Goal: Task Accomplishment & Management: Use online tool/utility

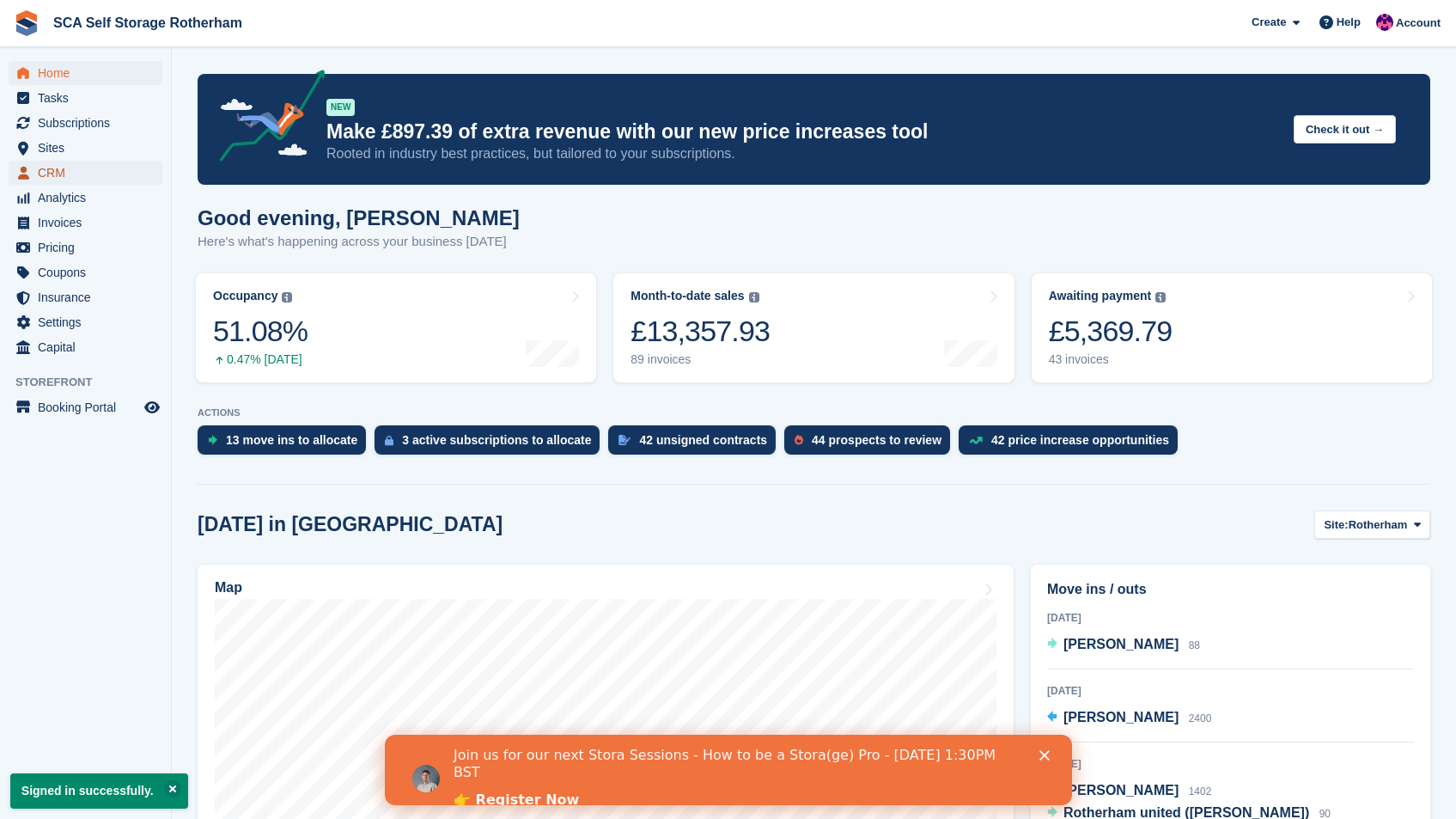
click at [74, 180] on span "CRM" at bounding box center [89, 172] width 103 height 24
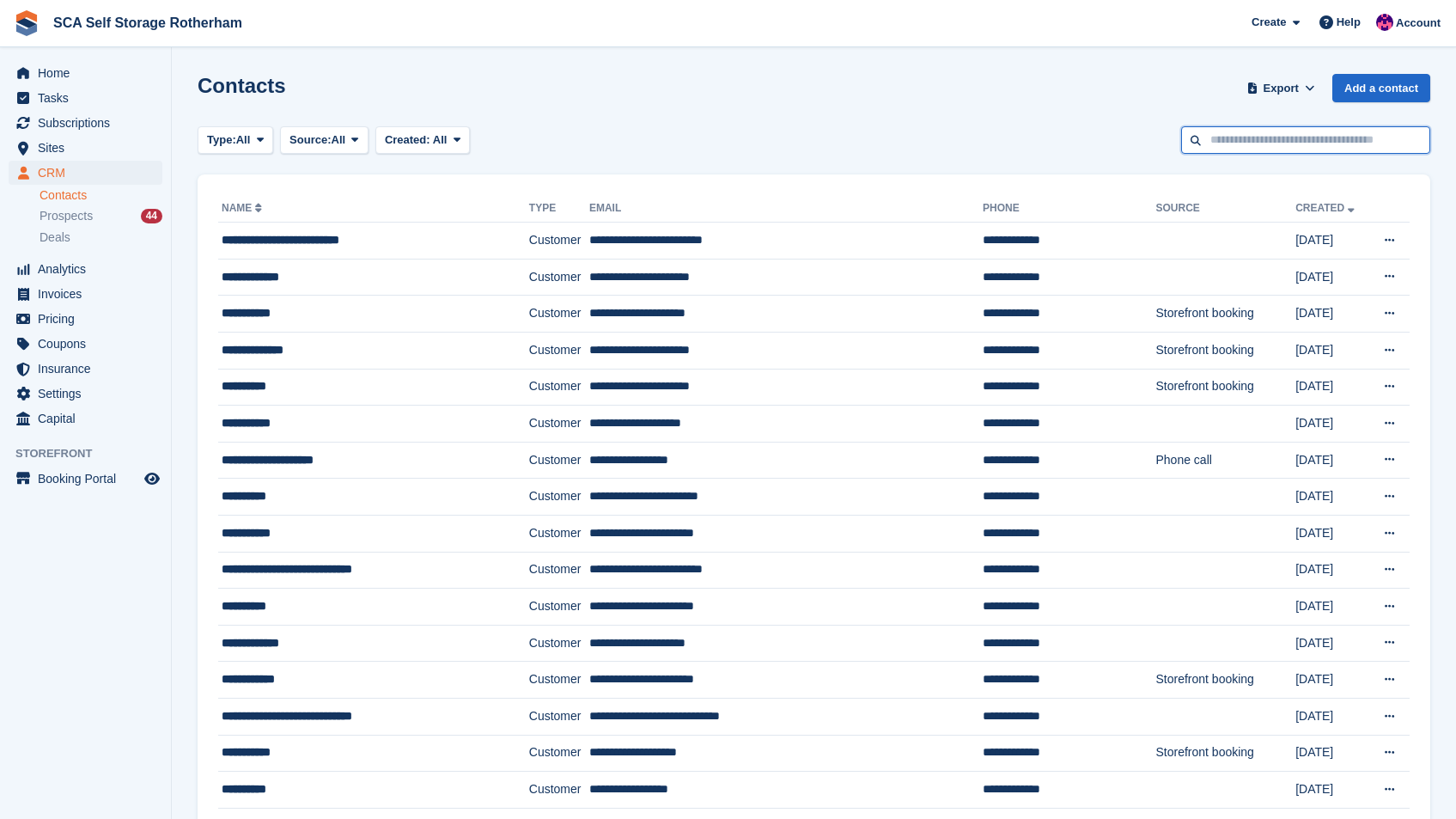
click at [1283, 144] on input "text" at bounding box center [1306, 140] width 249 height 28
type input "*******"
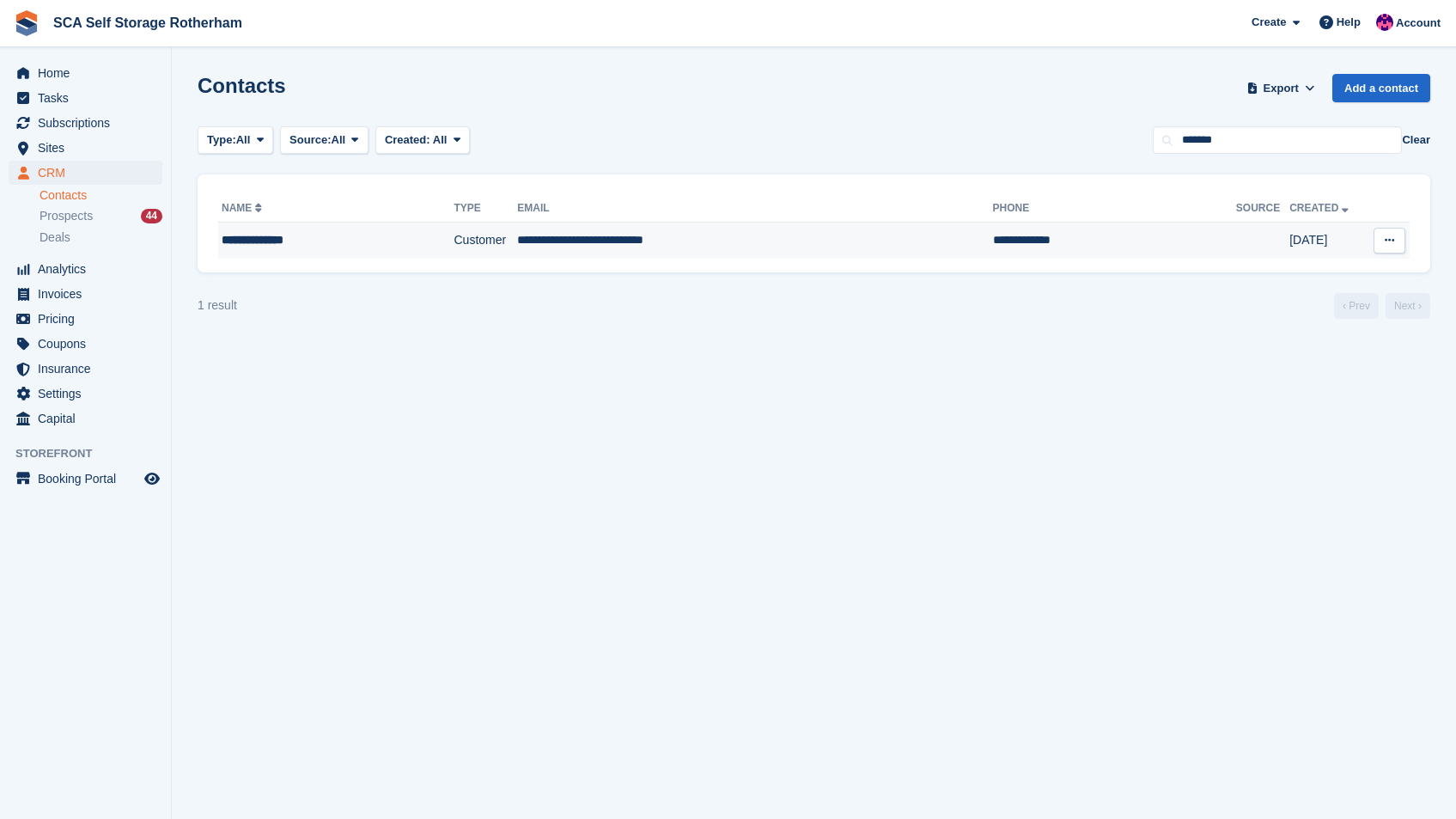
click at [915, 240] on td "**********" at bounding box center [755, 241] width 475 height 36
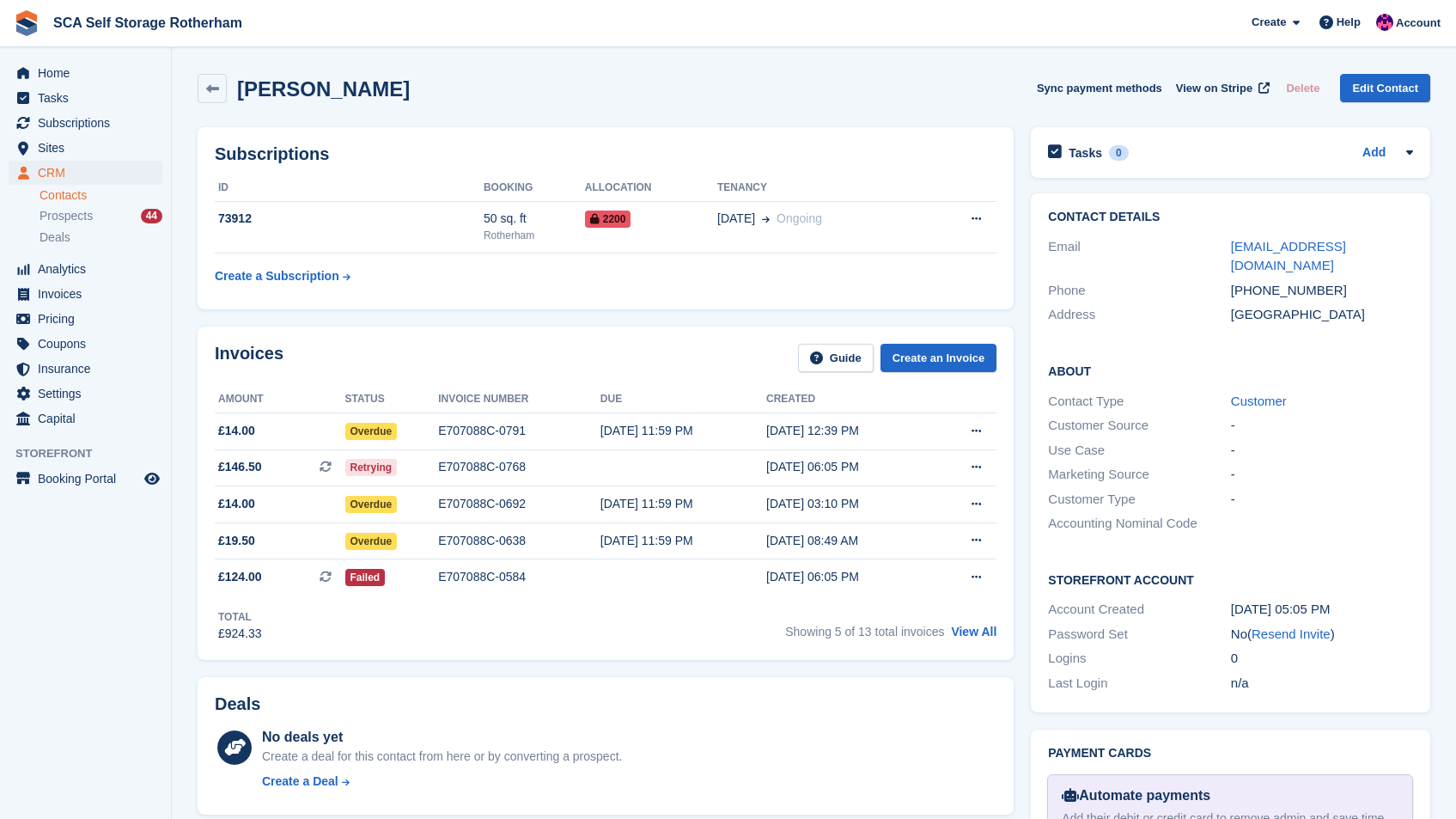
scroll to position [58, 0]
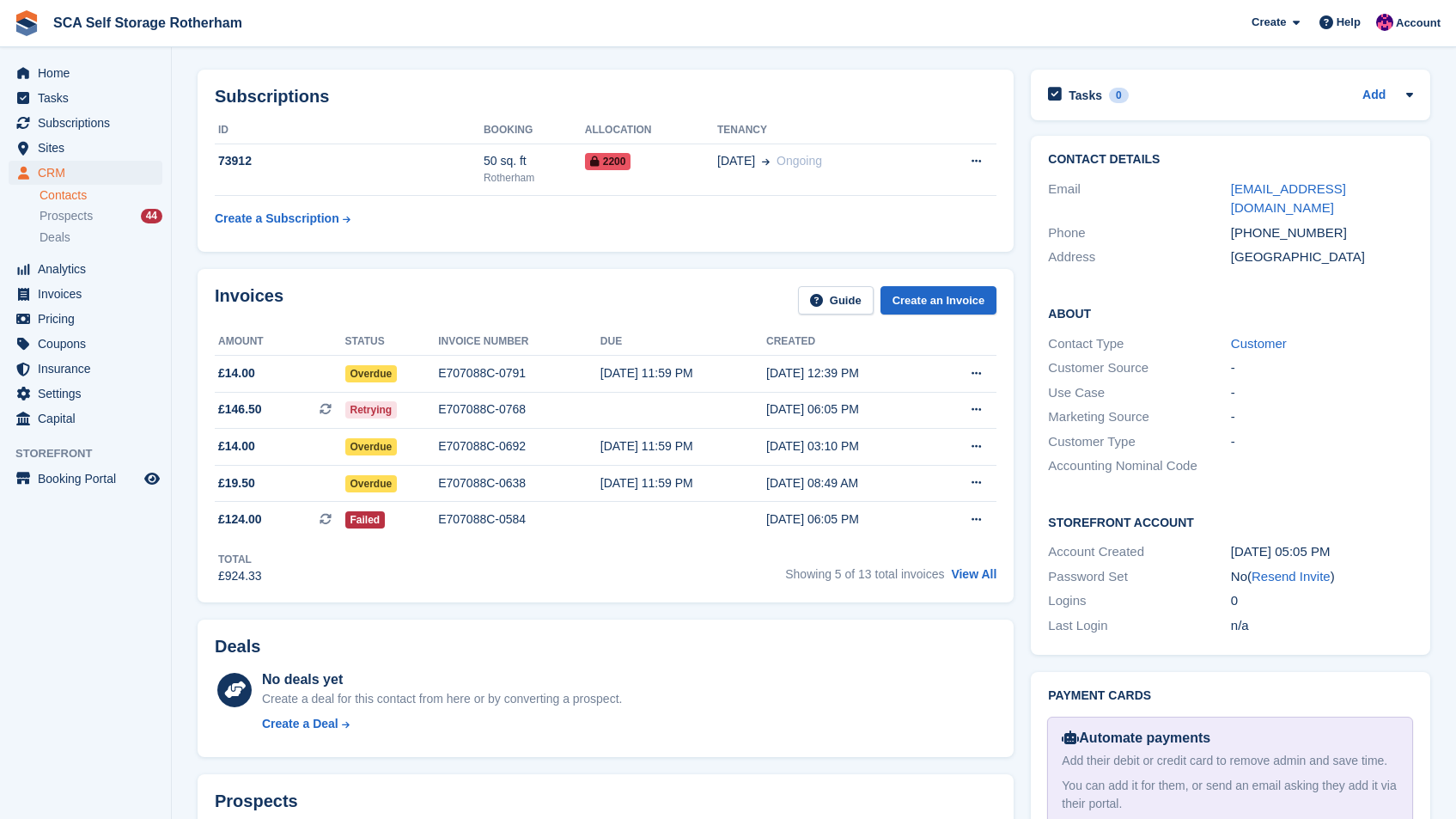
click at [978, 562] on div "Showing 5 of 13 total invoices View All" at bounding box center [891, 572] width 211 height 27
click at [978, 569] on link "View All" at bounding box center [974, 573] width 45 height 14
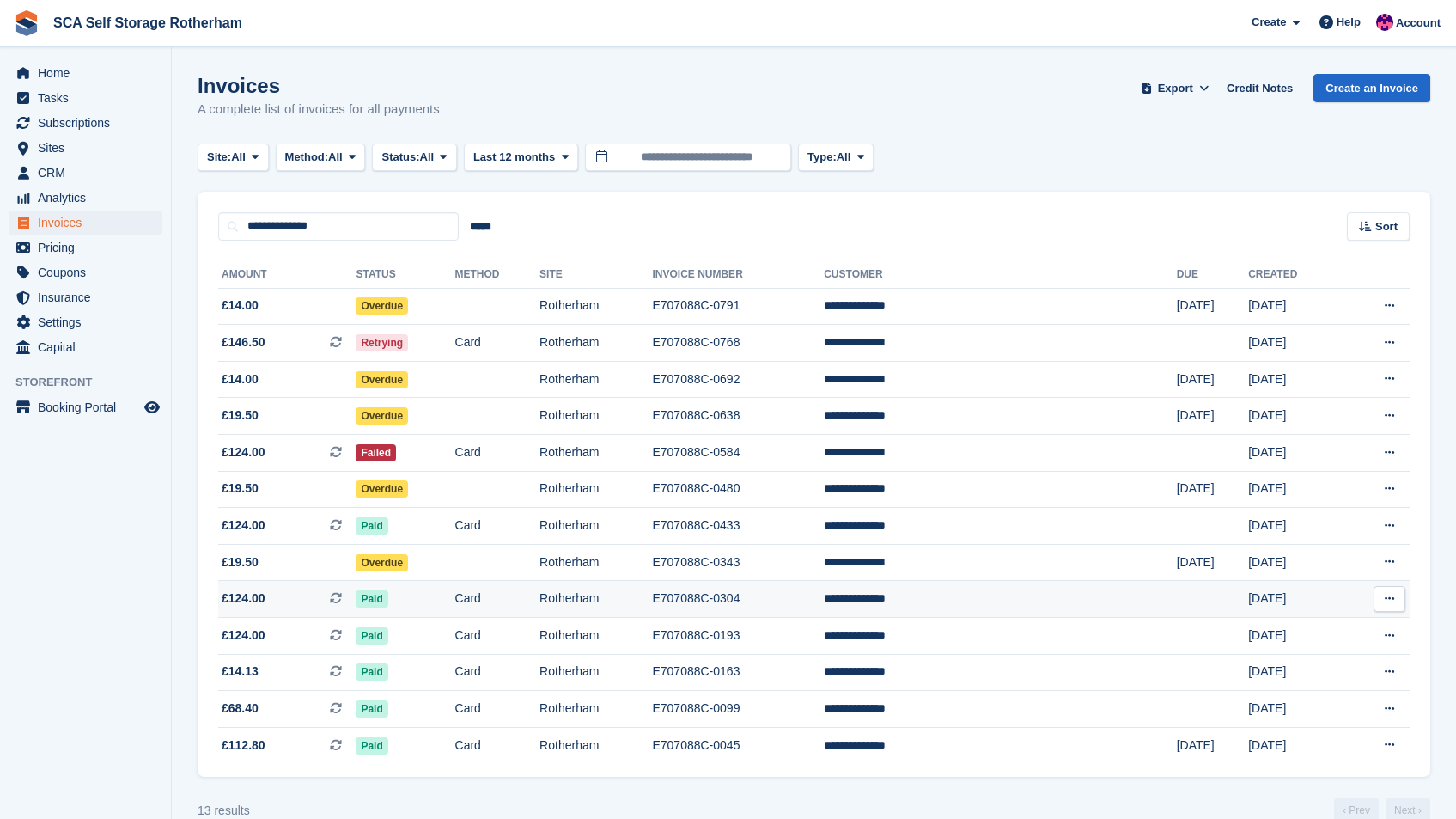
click at [1390, 600] on icon at bounding box center [1389, 599] width 9 height 11
click at [1302, 653] on p "View on Stripe" at bounding box center [1323, 657] width 150 height 27
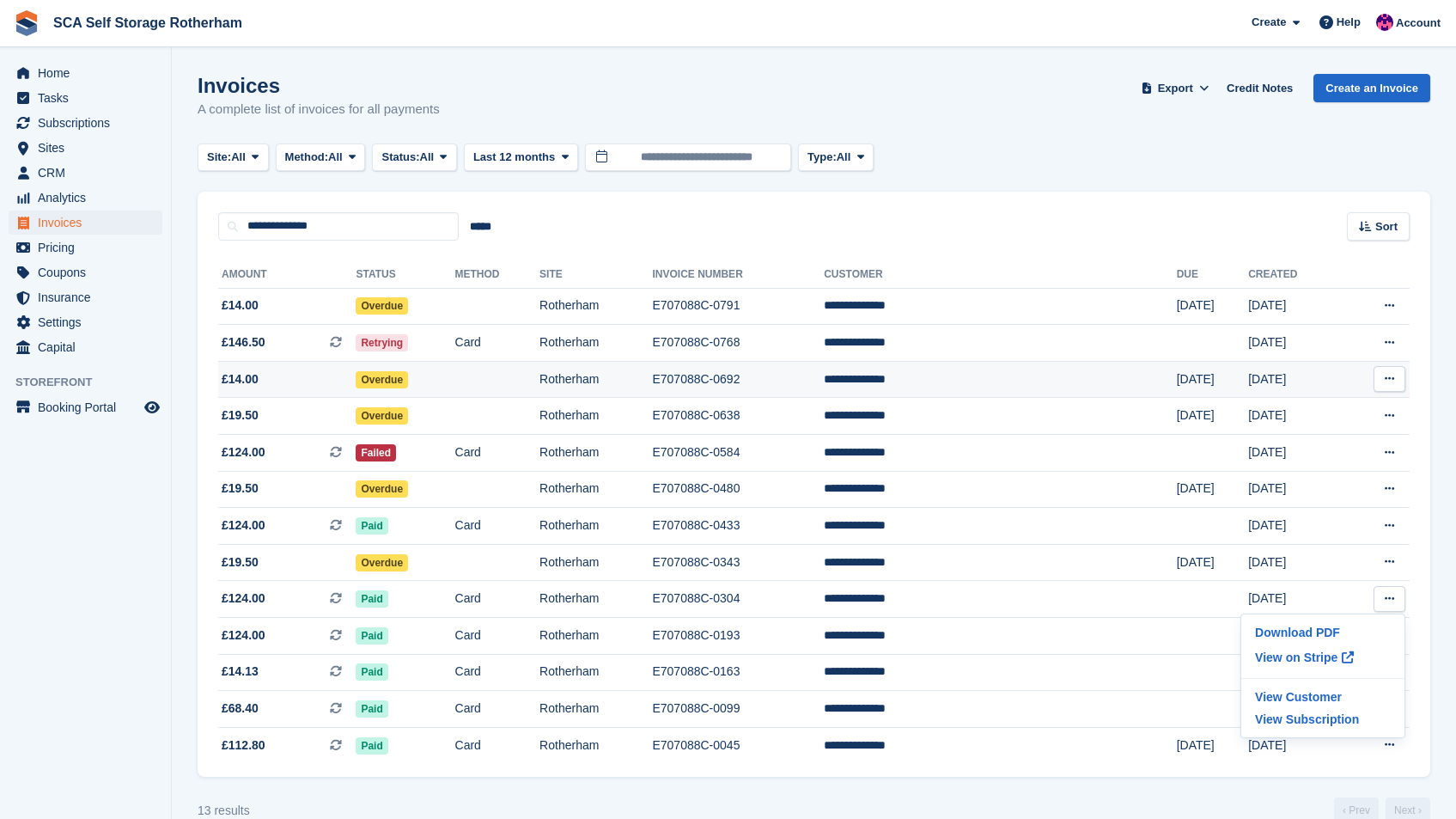
click at [652, 379] on td "Rotherham" at bounding box center [596, 379] width 113 height 37
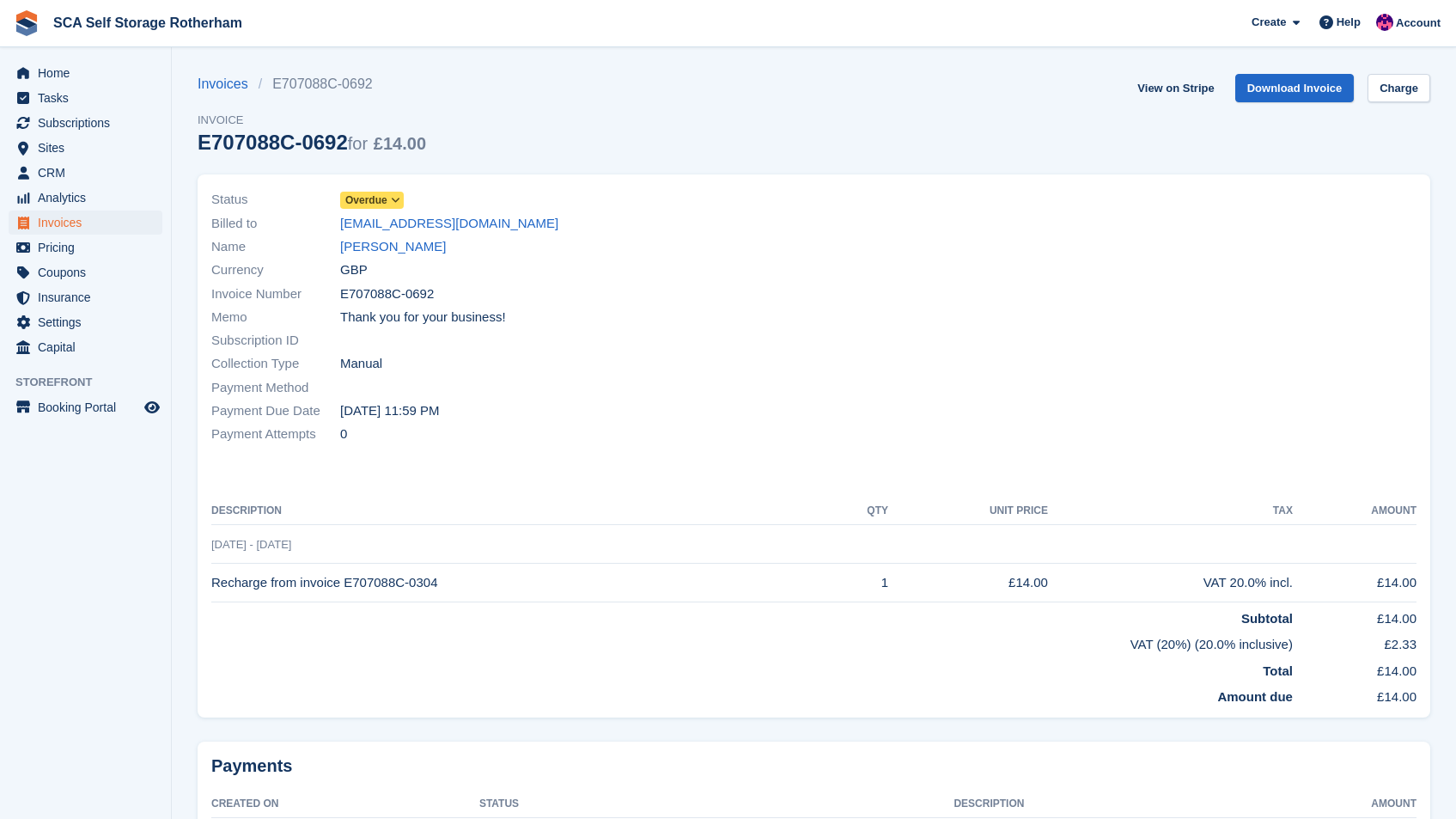
click at [399, 578] on td "Recharge from invoice E707088C-0304" at bounding box center [521, 582] width 619 height 39
drag, startPoint x: 451, startPoint y: 582, endPoint x: 348, endPoint y: 587, distance: 103.1
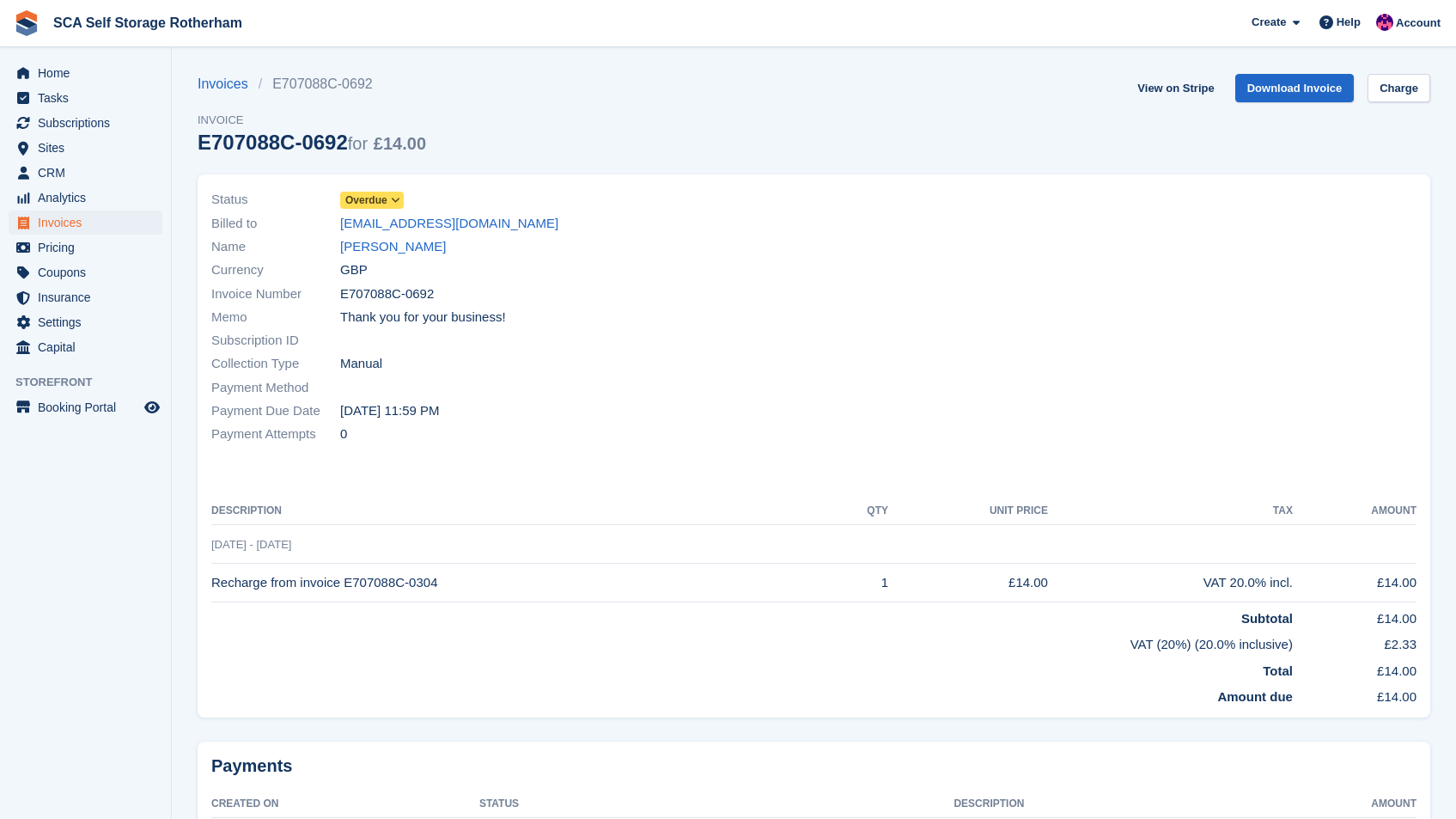
click at [348, 587] on td "Recharge from invoice E707088C-0304" at bounding box center [521, 582] width 619 height 39
copy td "E707088C-0304"
click at [376, 240] on link "Jordan Shelton" at bounding box center [393, 247] width 106 height 20
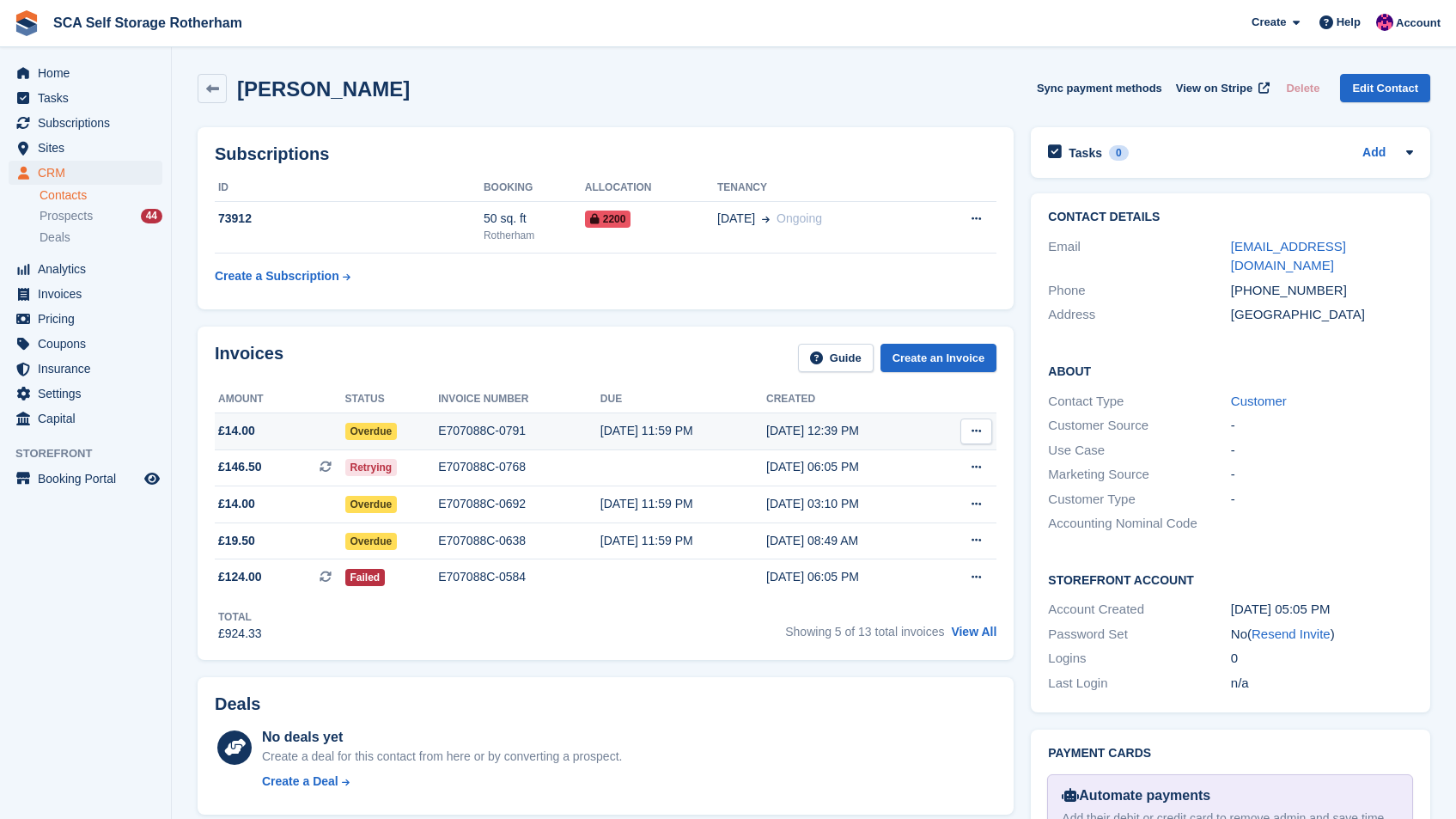
click at [478, 426] on div "E707088C-0791" at bounding box center [519, 431] width 162 height 18
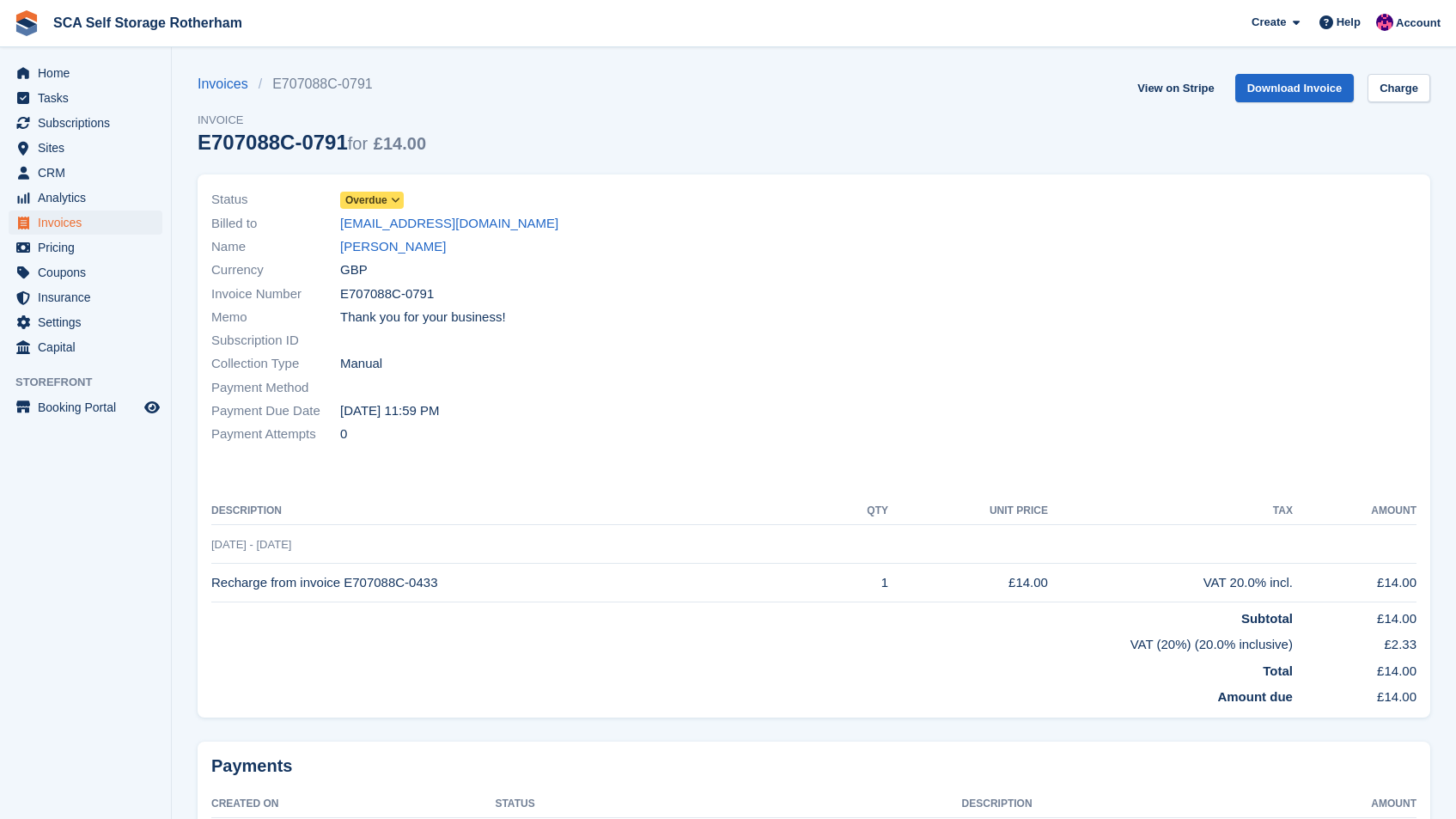
click at [421, 581] on td "Recharge from invoice E707088C-0433" at bounding box center [521, 582] width 619 height 39
drag, startPoint x: 452, startPoint y: 583, endPoint x: 348, endPoint y: 585, distance: 104.0
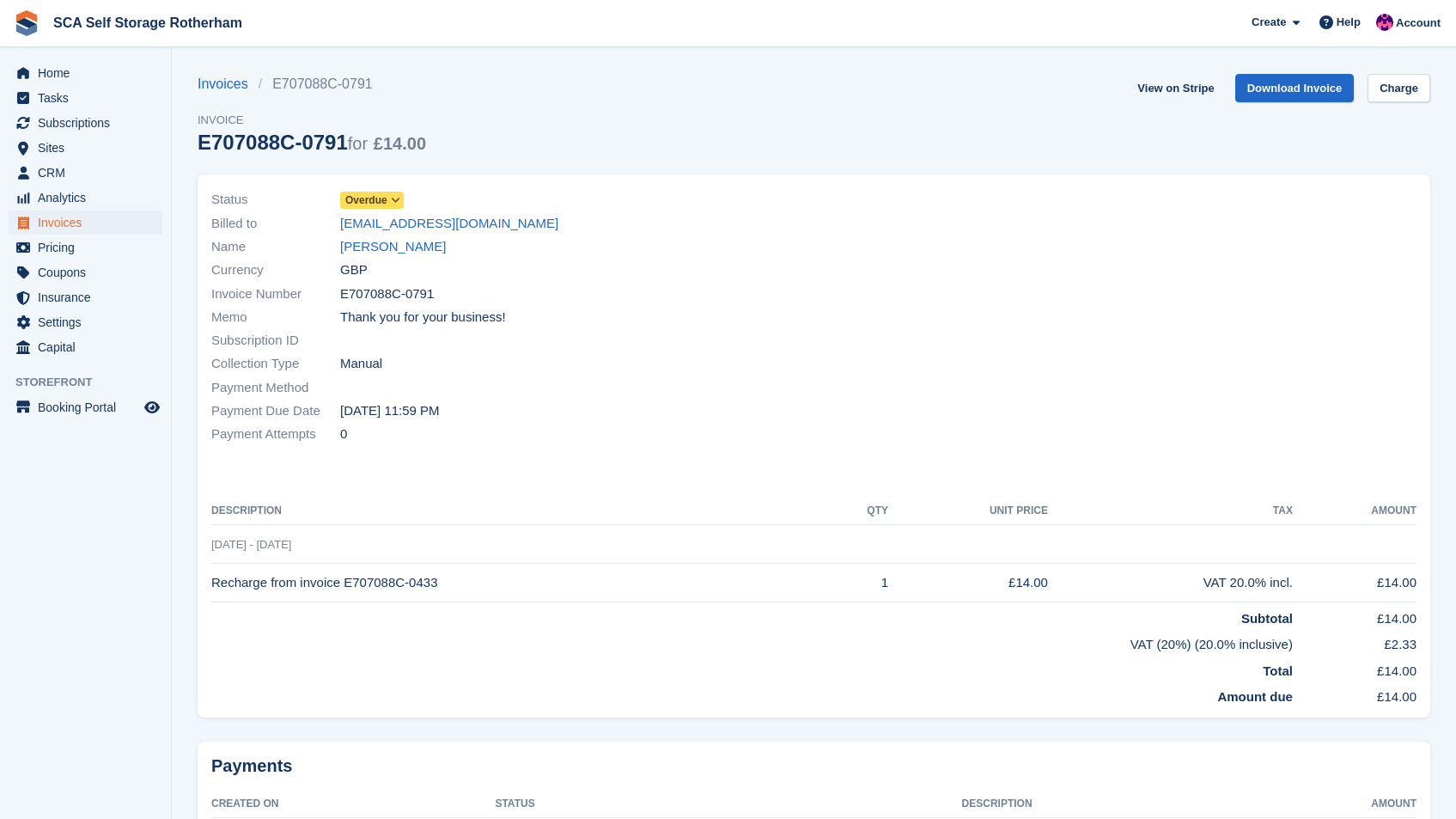
click at [348, 585] on td "Recharge from invoice E707088C-0433" at bounding box center [521, 582] width 619 height 39
copy td "E707088C-0433"
